Goal: Navigation & Orientation: Understand site structure

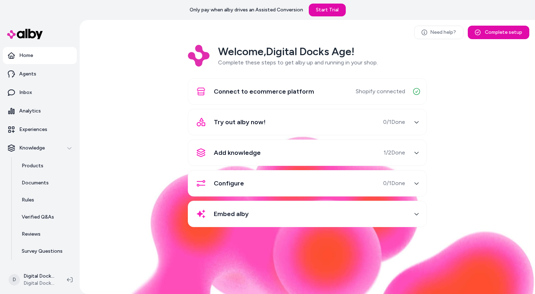
click at [257, 123] on span "Try out alby now!" at bounding box center [240, 122] width 52 height 10
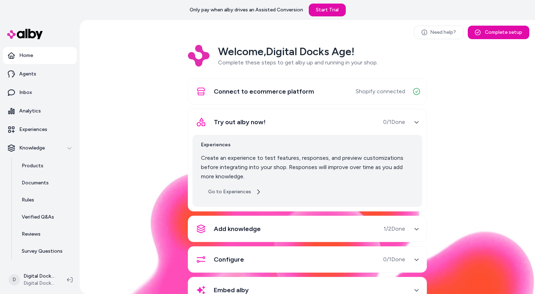
click at [248, 195] on link "Go to Experiences" at bounding box center [234, 191] width 67 height 13
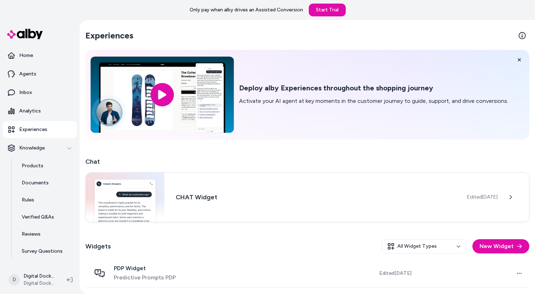
click at [163, 91] on input "image" at bounding box center [161, 95] width 143 height 76
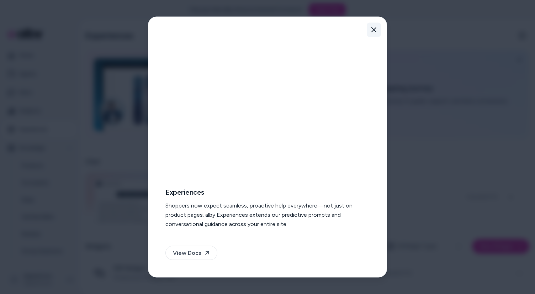
click at [374, 29] on icon "button" at bounding box center [373, 29] width 5 height 5
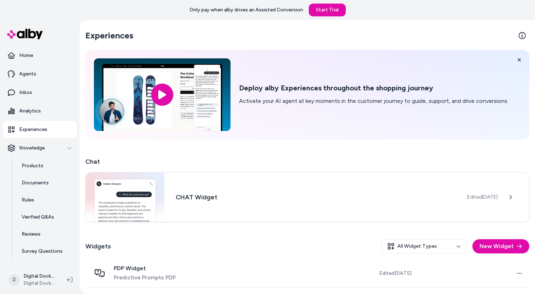
scroll to position [28, 0]
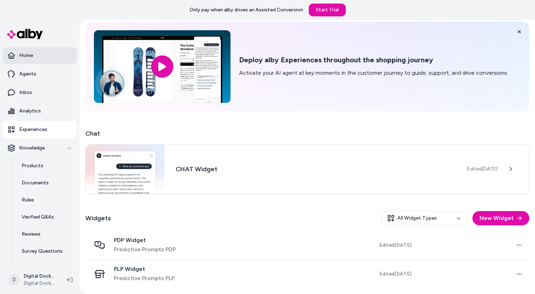
click at [29, 57] on p "Home" at bounding box center [26, 55] width 14 height 7
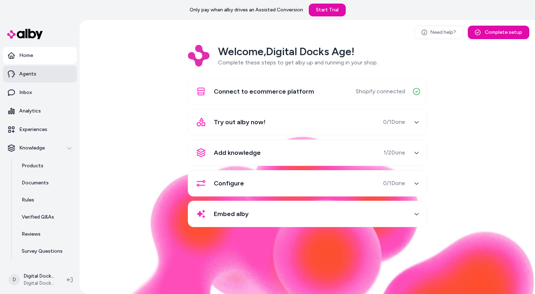
click at [30, 74] on p "Agents" at bounding box center [27, 73] width 17 height 7
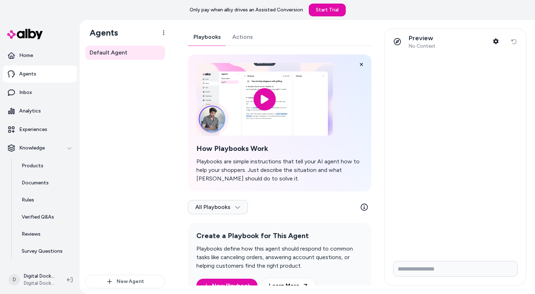
click at [241, 35] on link "Actions" at bounding box center [243, 36] width 32 height 17
click at [197, 32] on link "Playbooks" at bounding box center [207, 36] width 39 height 17
click at [26, 97] on link "Inbox" at bounding box center [40, 92] width 74 height 17
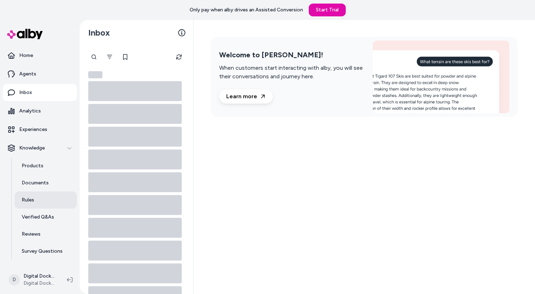
scroll to position [14, 0]
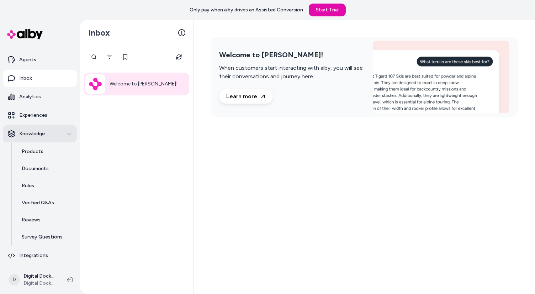
click at [68, 134] on icon "button" at bounding box center [69, 133] width 5 height 5
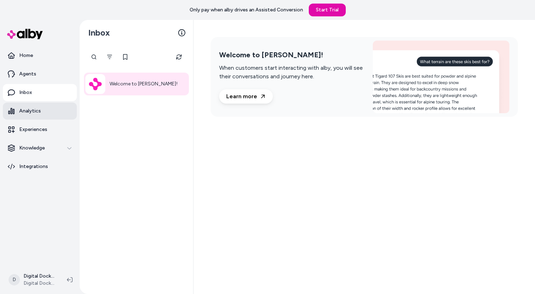
click at [49, 113] on link "Analytics" at bounding box center [40, 110] width 74 height 17
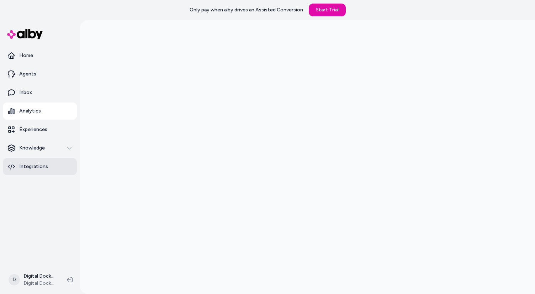
click at [56, 166] on link "Integrations" at bounding box center [40, 166] width 74 height 17
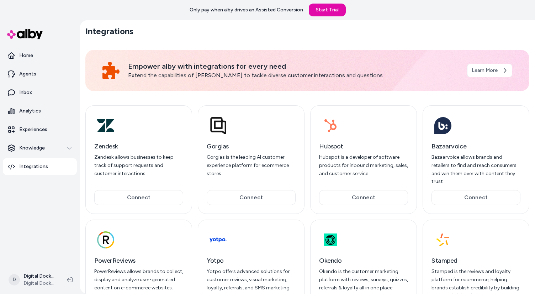
click at [306, 152] on div "Zendesk Zendesk allows businesses to keep track of support requests and custome…" at bounding box center [307, 221] width 444 height 248
